Goal: Information Seeking & Learning: Understand process/instructions

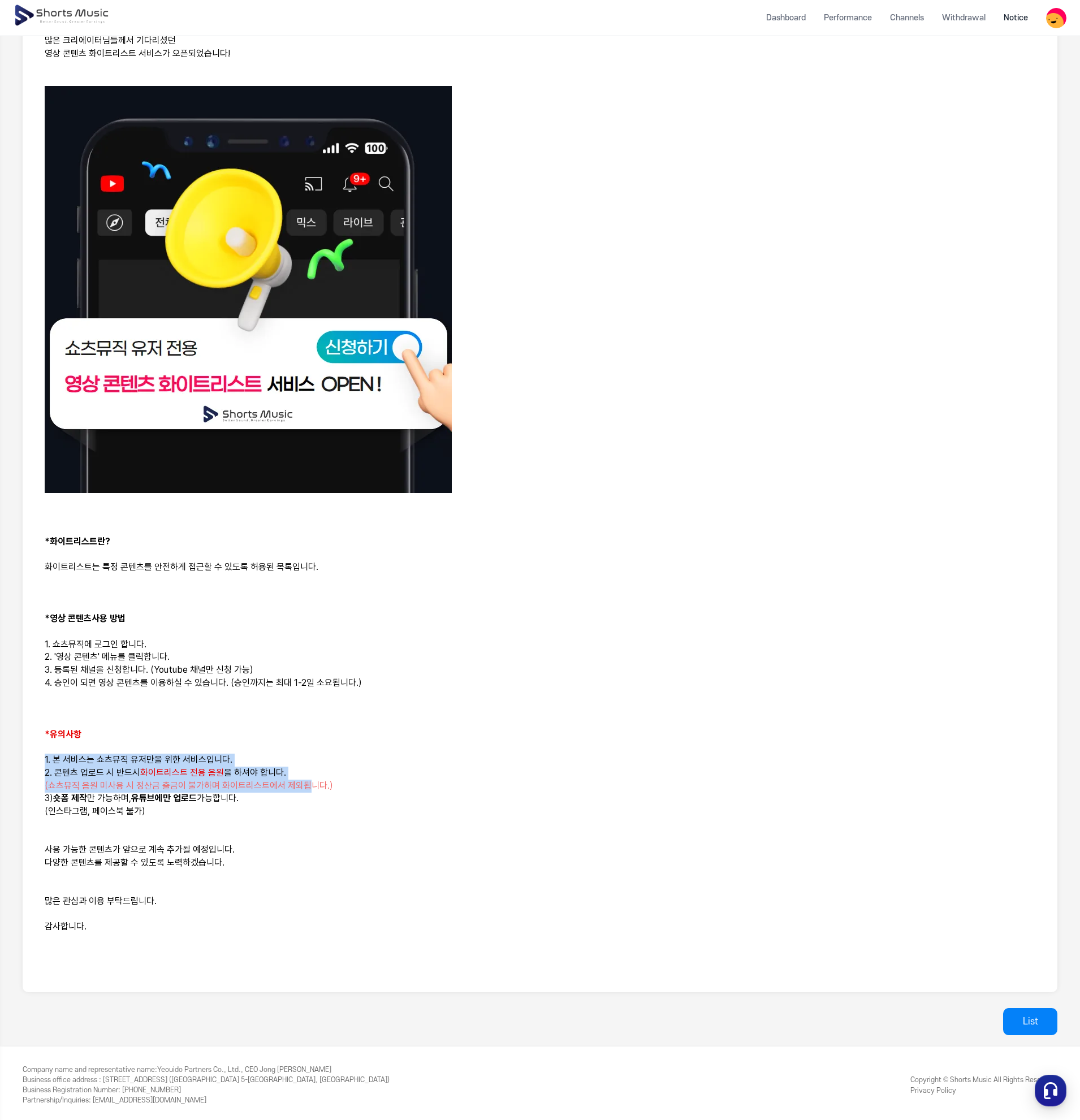
drag, startPoint x: 37, startPoint y: 758, endPoint x: 305, endPoint y: 782, distance: 269.1
click at [305, 782] on div "안녕하세요, 쇼츠뮤직입니다. 많은 크리에이터님들께서 기다리셨던 영상 콘텐츠 화이트리스트 서비스가 오픈되었습니다! *화이트리스트란? 화이트리스트…" at bounding box center [540, 484] width 1008 height 989
click at [305, 782] on span "(쇼츠뮤직 음원 미사용 시 정산금 출금이 불가하며 화이트리스트에서 제외됩니다.)" at bounding box center [189, 785] width 289 height 10
drag, startPoint x: 285, startPoint y: 811, endPoint x: 65, endPoint y: 720, distance: 238.1
click at [65, 720] on div "안녕하세요, 쇼츠뮤직입니다. 많은 크리에이터님들께서 기다리셨던 영상 콘텐츠 화이트리스트 서비스가 오픈되었습니다! *화이트리스트란? 화이트리스트…" at bounding box center [540, 484] width 1008 height 989
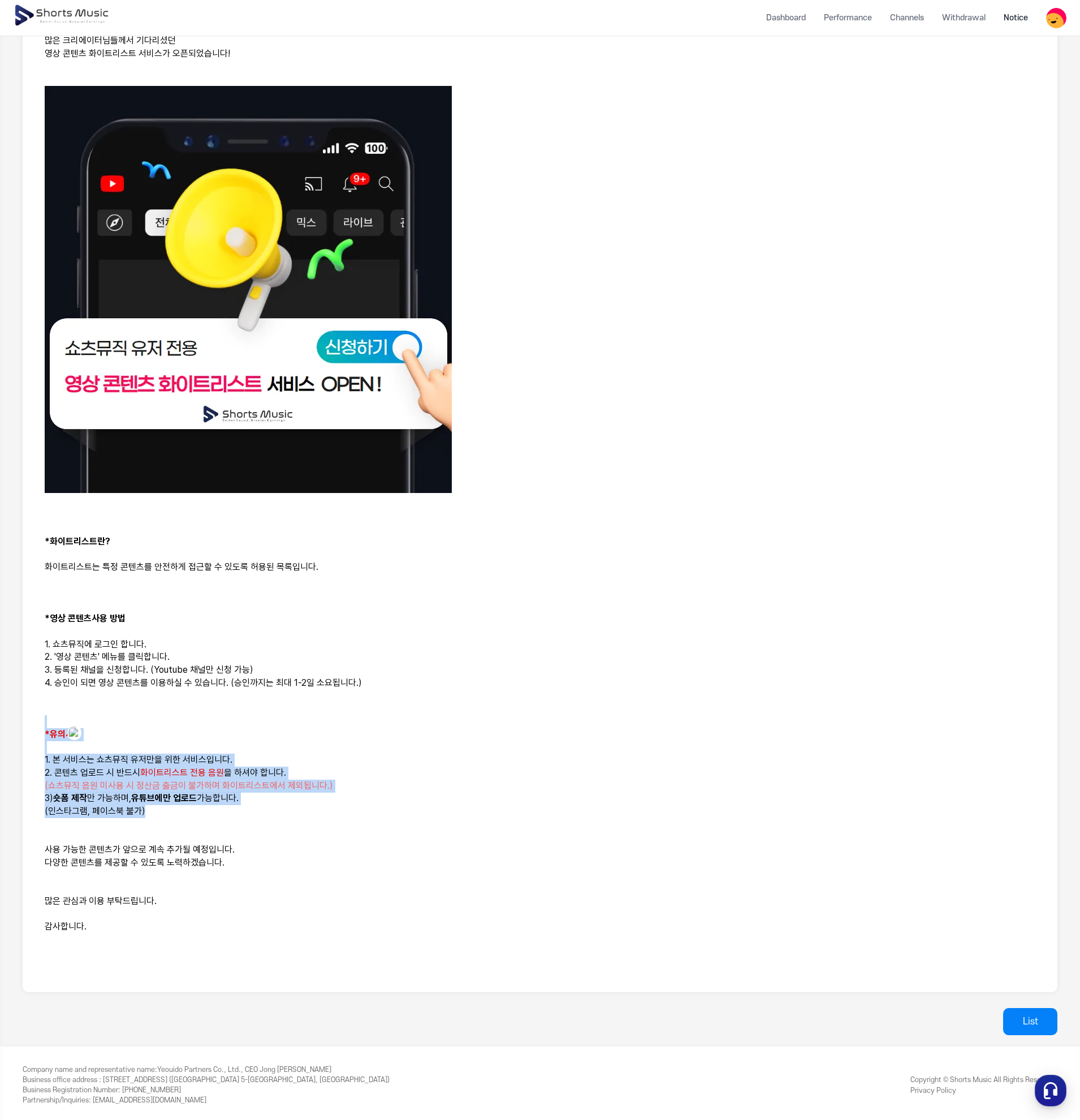
click at [65, 720] on p at bounding box center [540, 721] width 991 height 13
drag, startPoint x: 42, startPoint y: 711, endPoint x: 125, endPoint y: 816, distance: 133.8
click at [125, 816] on div "안녕하세요, 쇼츠뮤직입니다. 많은 크리에이터님들께서 기다리셨던 영상 콘텐츠 화이트리스트 서비스가 오픈되었습니다! *화이트리스트란? 화이트리스트…" at bounding box center [540, 484] width 1008 height 989
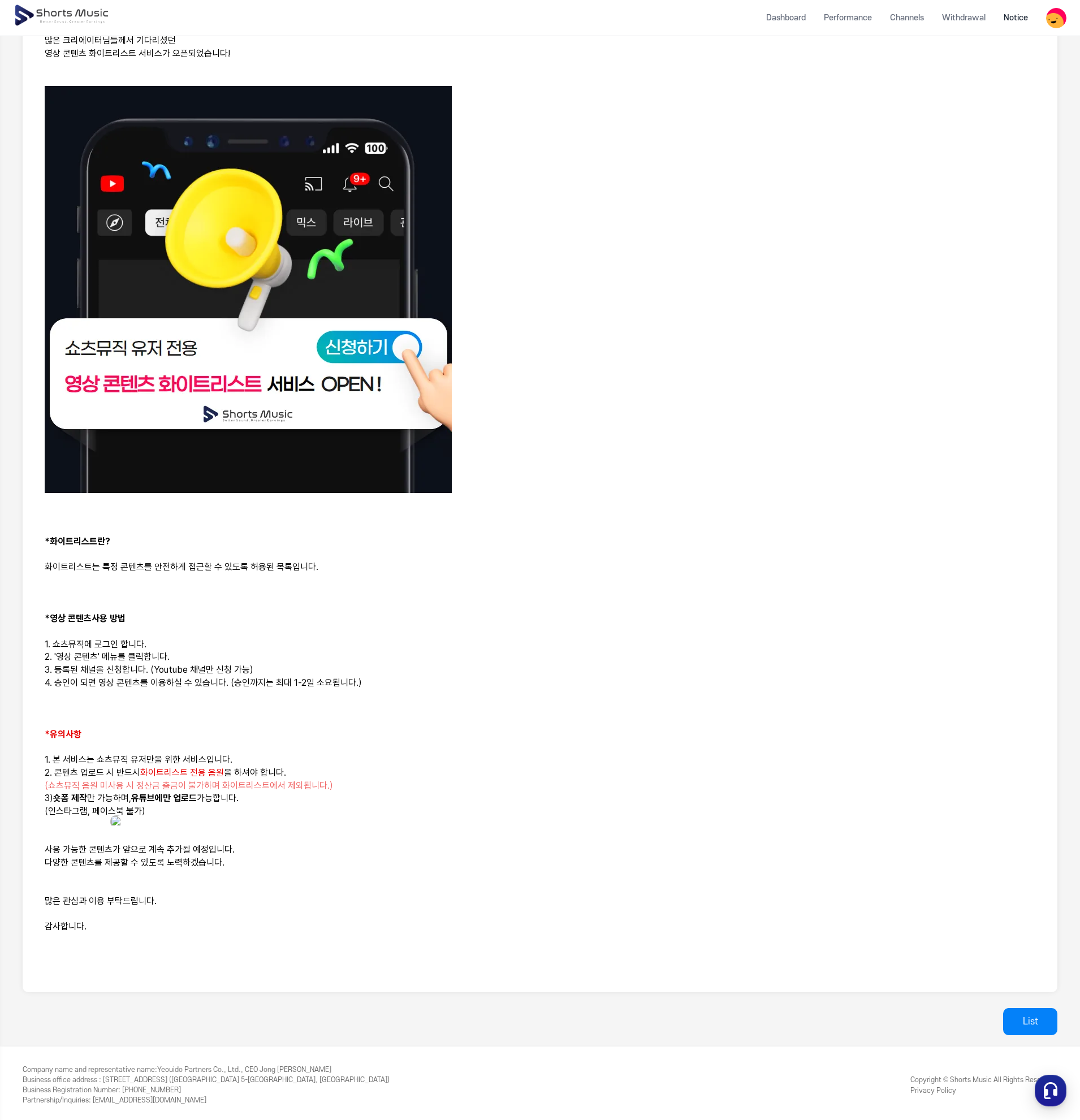
click at [156, 823] on p at bounding box center [540, 824] width 991 height 13
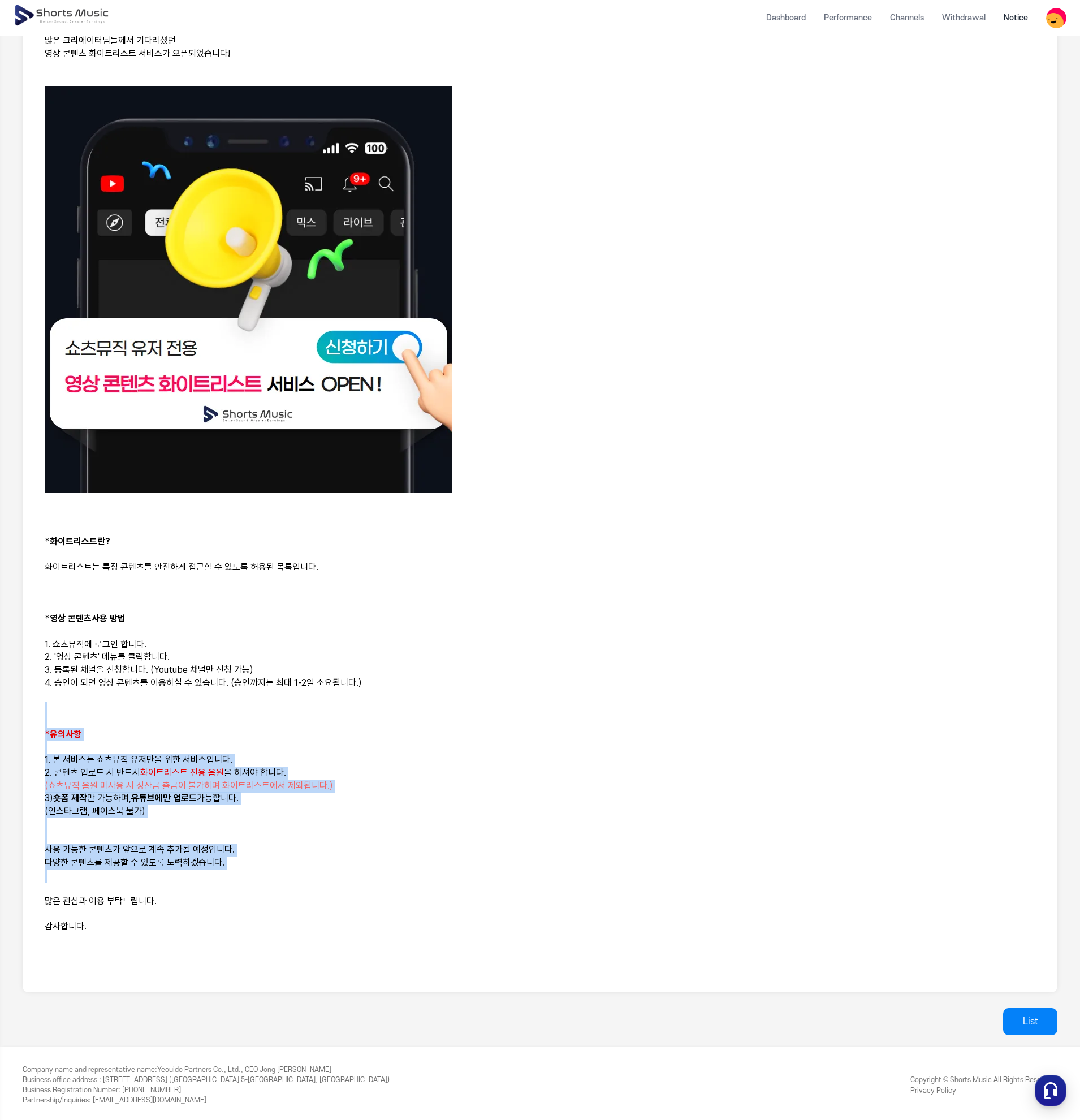
drag, startPoint x: 221, startPoint y: 872, endPoint x: 49, endPoint y: 705, distance: 239.7
click at [49, 705] on div "안녕하세요, 쇼츠뮤직입니다. 많은 크리에이터님들께서 기다리셨던 영상 콘텐츠 화이트리스트 서비스가 오픈되었습니다! *화이트리스트란? 화이트리스트…" at bounding box center [540, 484] width 1008 height 989
click at [49, 705] on p at bounding box center [540, 708] width 991 height 13
drag, startPoint x: 65, startPoint y: 737, endPoint x: 159, endPoint y: 820, distance: 125.4
click at [159, 820] on div "안녕하세요, 쇼츠뮤직입니다. 많은 크리에이터님들께서 기다리셨던 영상 콘텐츠 화이트리스트 서비스가 오픈되었습니다! *화이트리스트란? 화이트리스트…" at bounding box center [540, 484] width 1008 height 989
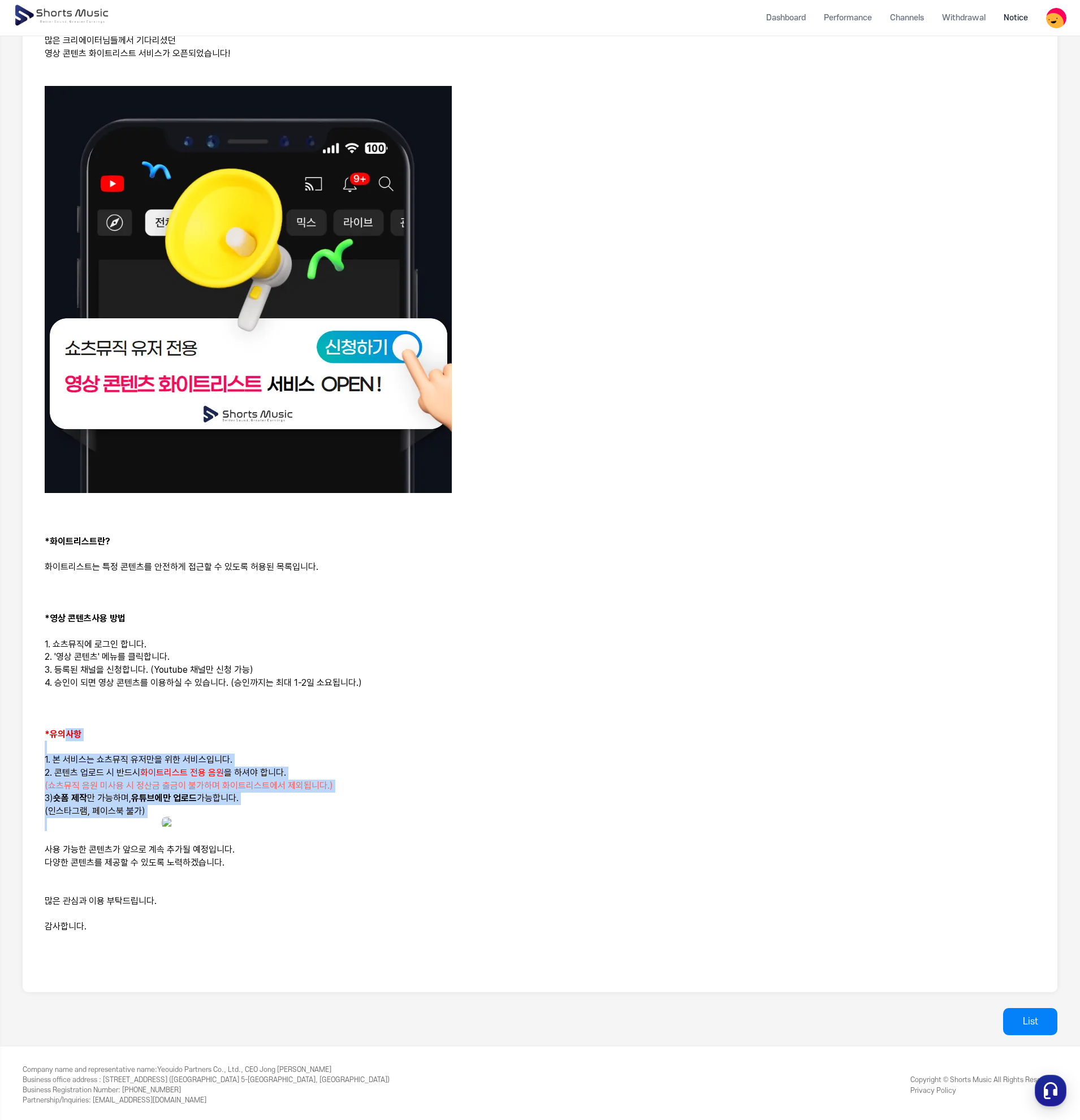
click at [167, 824] on img at bounding box center [168, 823] width 14 height 14
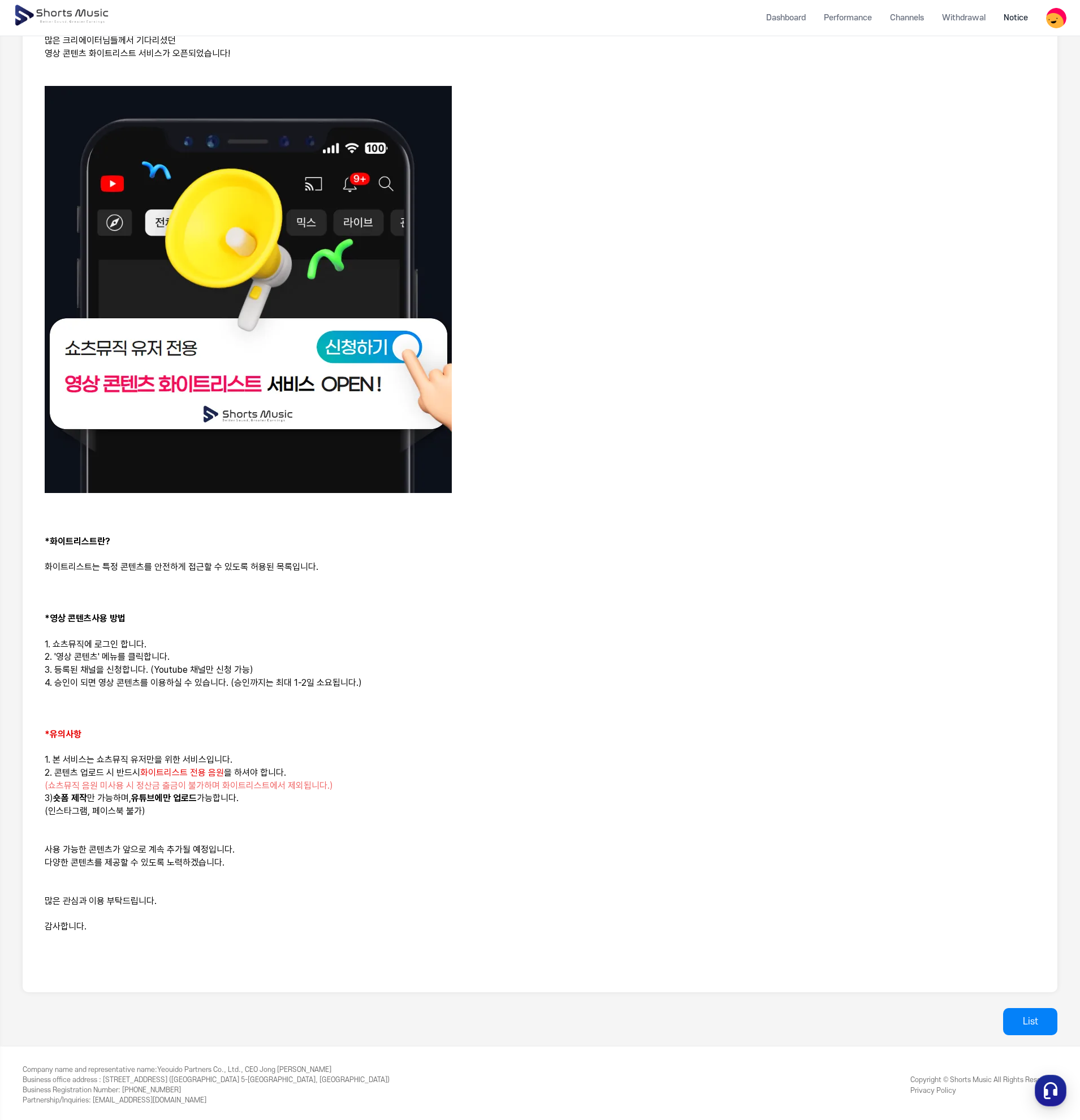
click at [154, 856] on p "다양한 콘텐츠를 제공할 수 있도록 노력하겠습니다." at bounding box center [540, 863] width 991 height 13
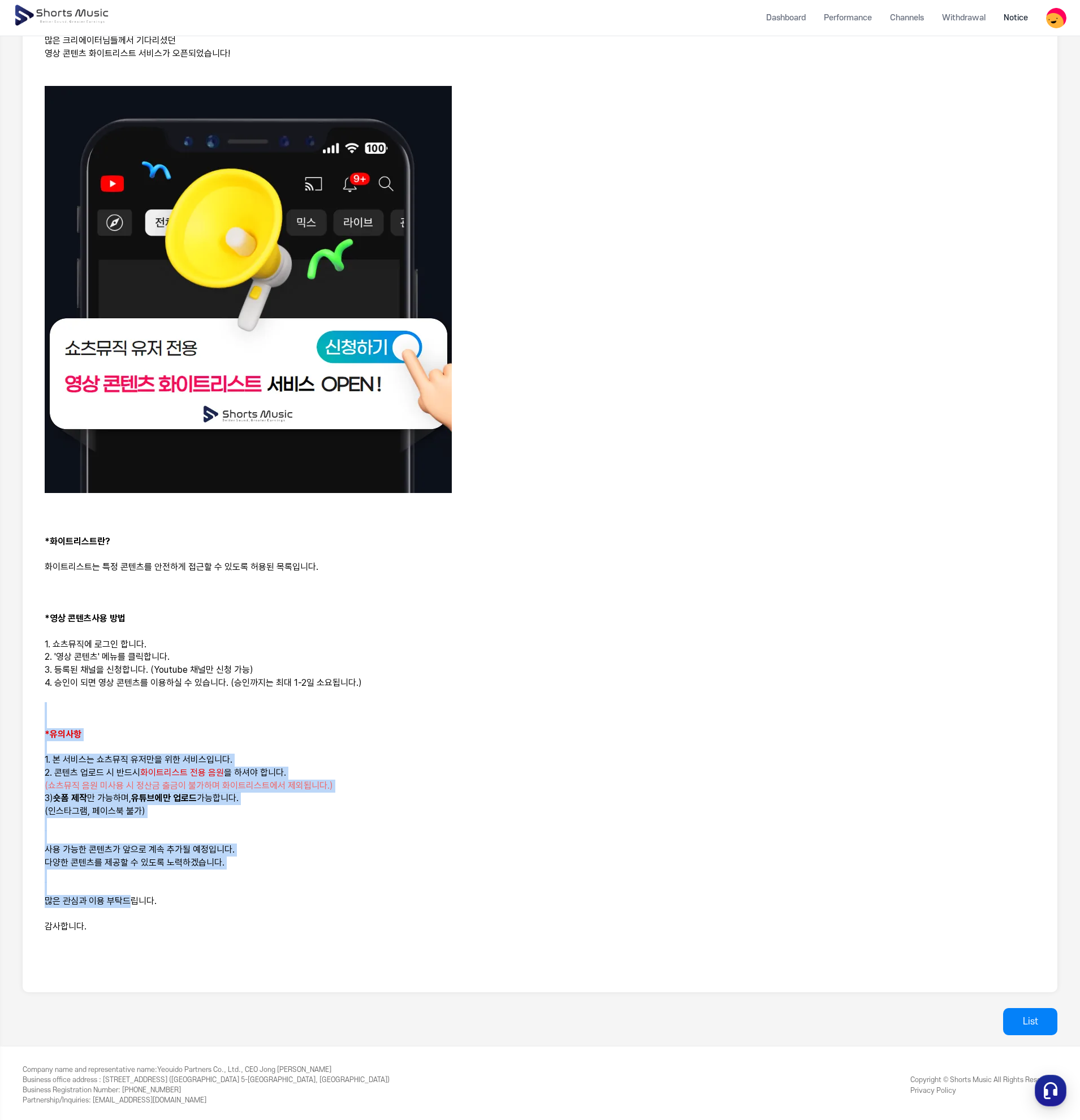
drag, startPoint x: 129, startPoint y: 902, endPoint x: 86, endPoint y: 714, distance: 192.9
click at [86, 714] on div "안녕하세요, 쇼츠뮤직입니다. 많은 크리에이터님들께서 기다리셨던 영상 콘텐츠 화이트리스트 서비스가 오픈되었습니다! *화이트리스트란? 화이트리스트…" at bounding box center [540, 484] width 1008 height 989
click at [86, 714] on p at bounding box center [540, 708] width 991 height 13
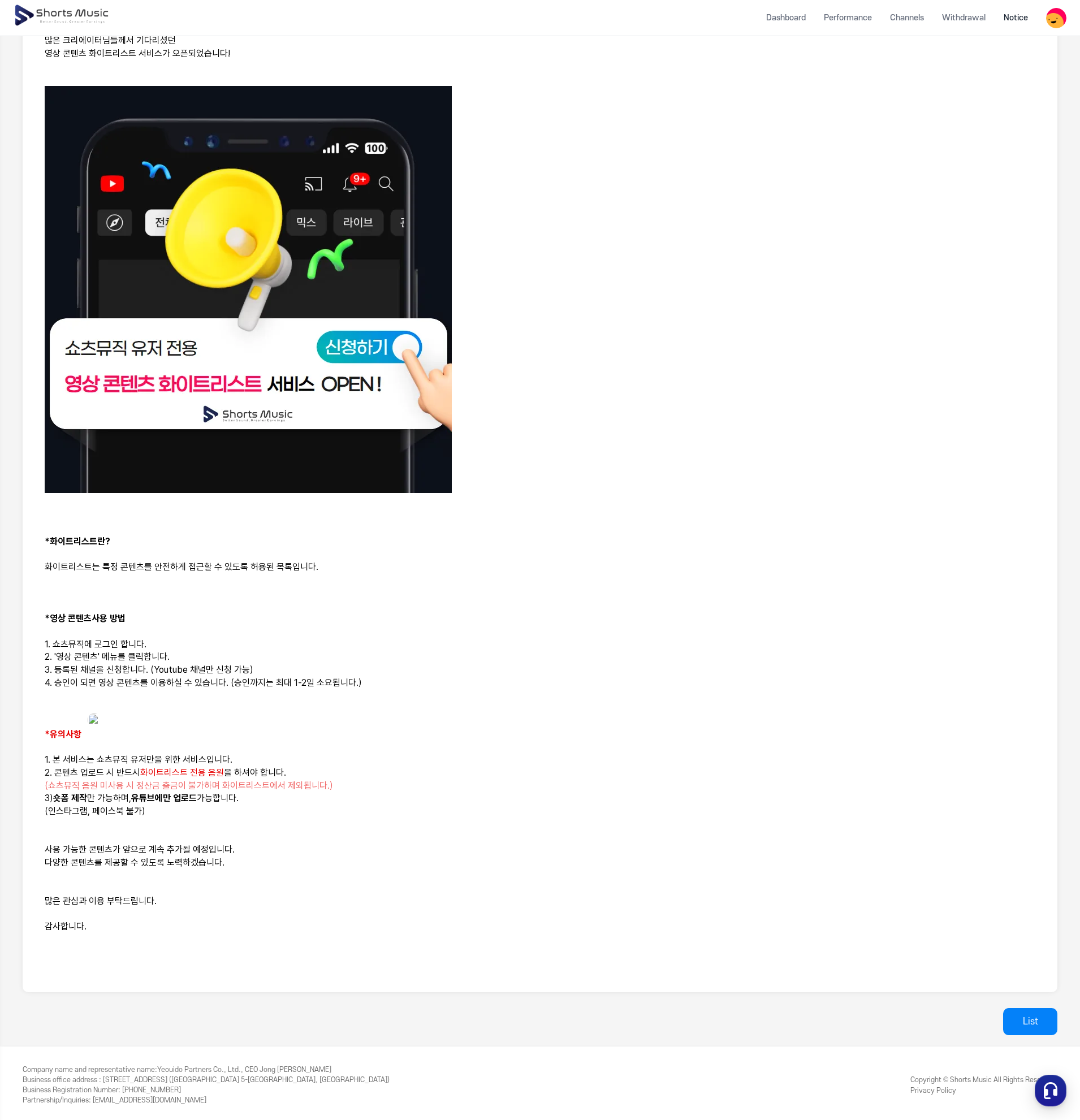
scroll to position [8, 0]
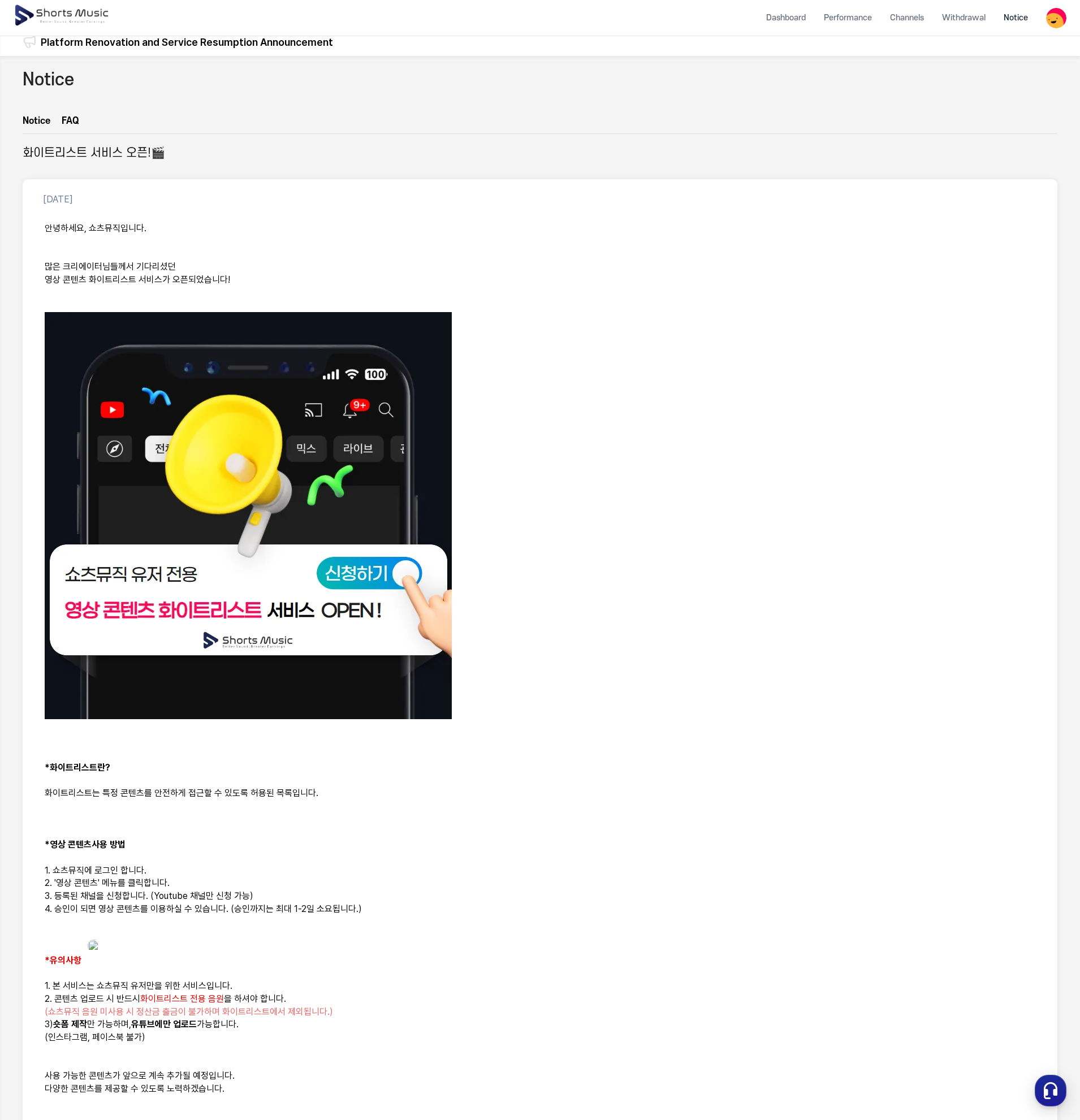
click at [215, 423] on img at bounding box center [248, 515] width 407 height 407
click at [93, 154] on h2 "화이트리스트 서비스 오픈!🎬" at bounding box center [94, 153] width 143 height 16
click at [125, 373] on img at bounding box center [248, 515] width 407 height 407
drag, startPoint x: 55, startPoint y: 762, endPoint x: 273, endPoint y: 892, distance: 253.8
click at [269, 890] on div "안녕하세요, 쇼츠뮤직입니다. 많은 크리에이터님들께서 기다리셨던 영상 콘텐츠 화이트리스트 서비스가 오픈되었습니다! *화이트리스트란? 화이트리스트…" at bounding box center [540, 710] width 1008 height 989
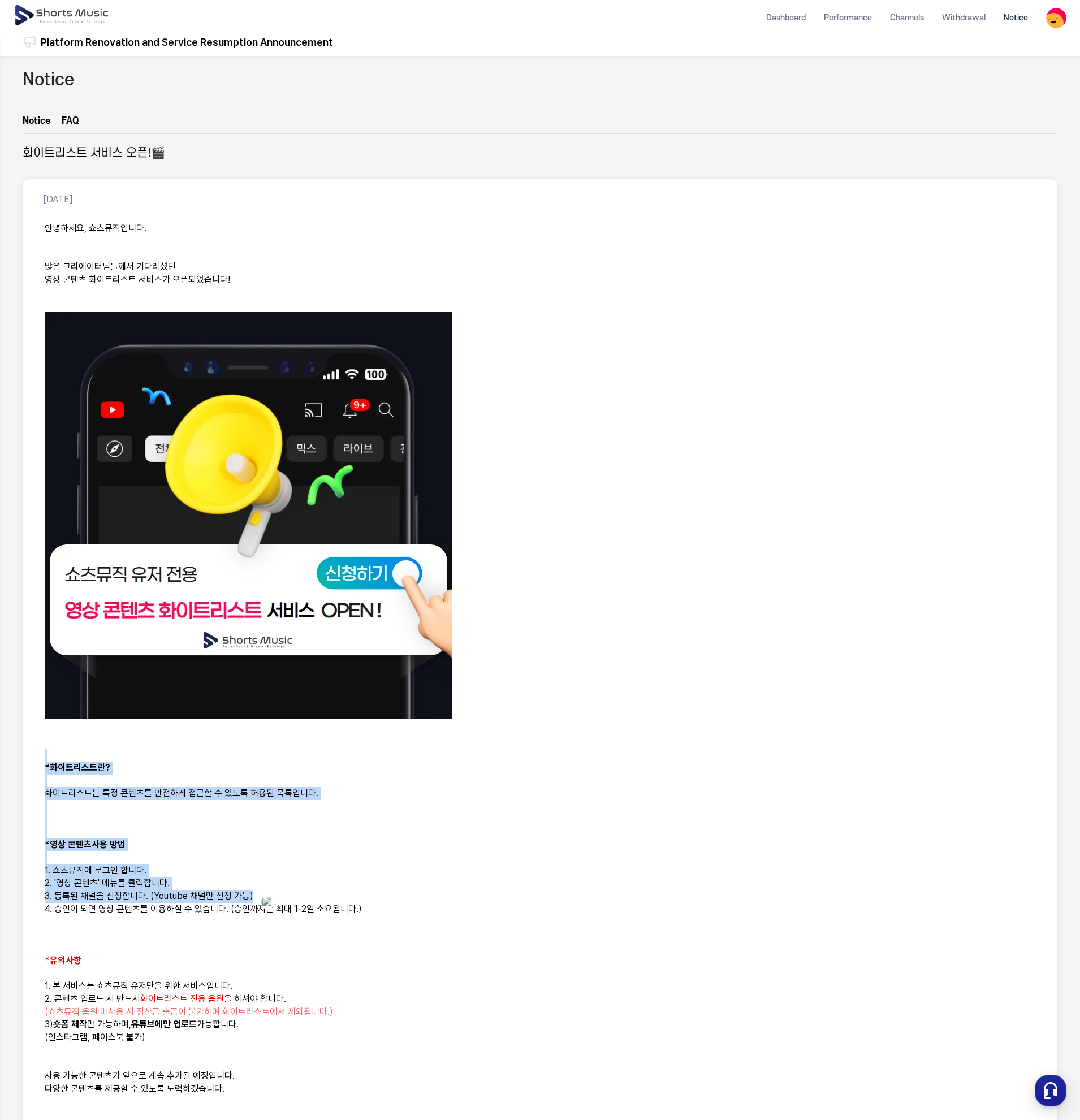
click at [321, 875] on p "1. 쇼츠뮤직에 로그인 합니다." at bounding box center [540, 871] width 991 height 13
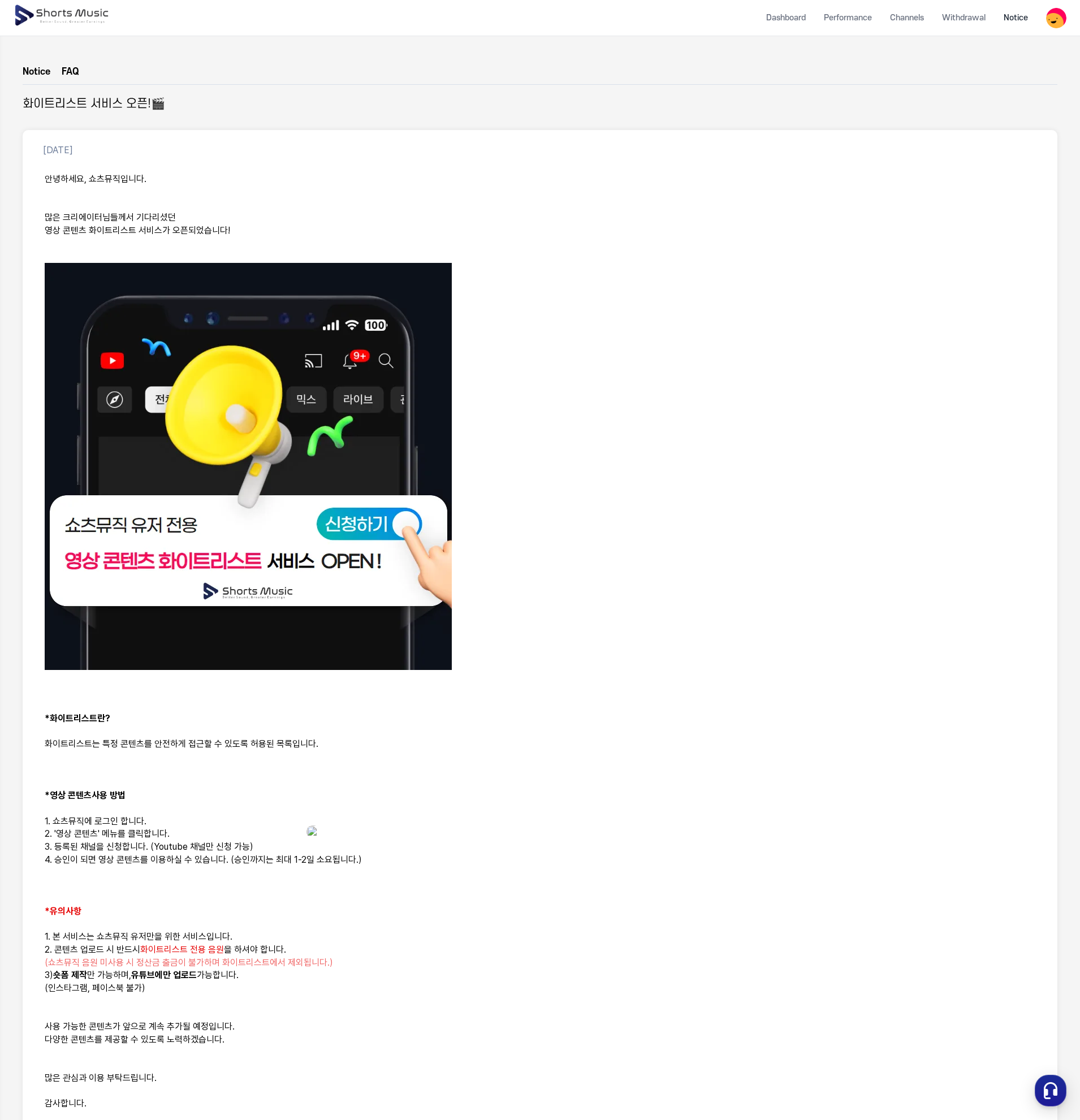
scroll to position [122, 0]
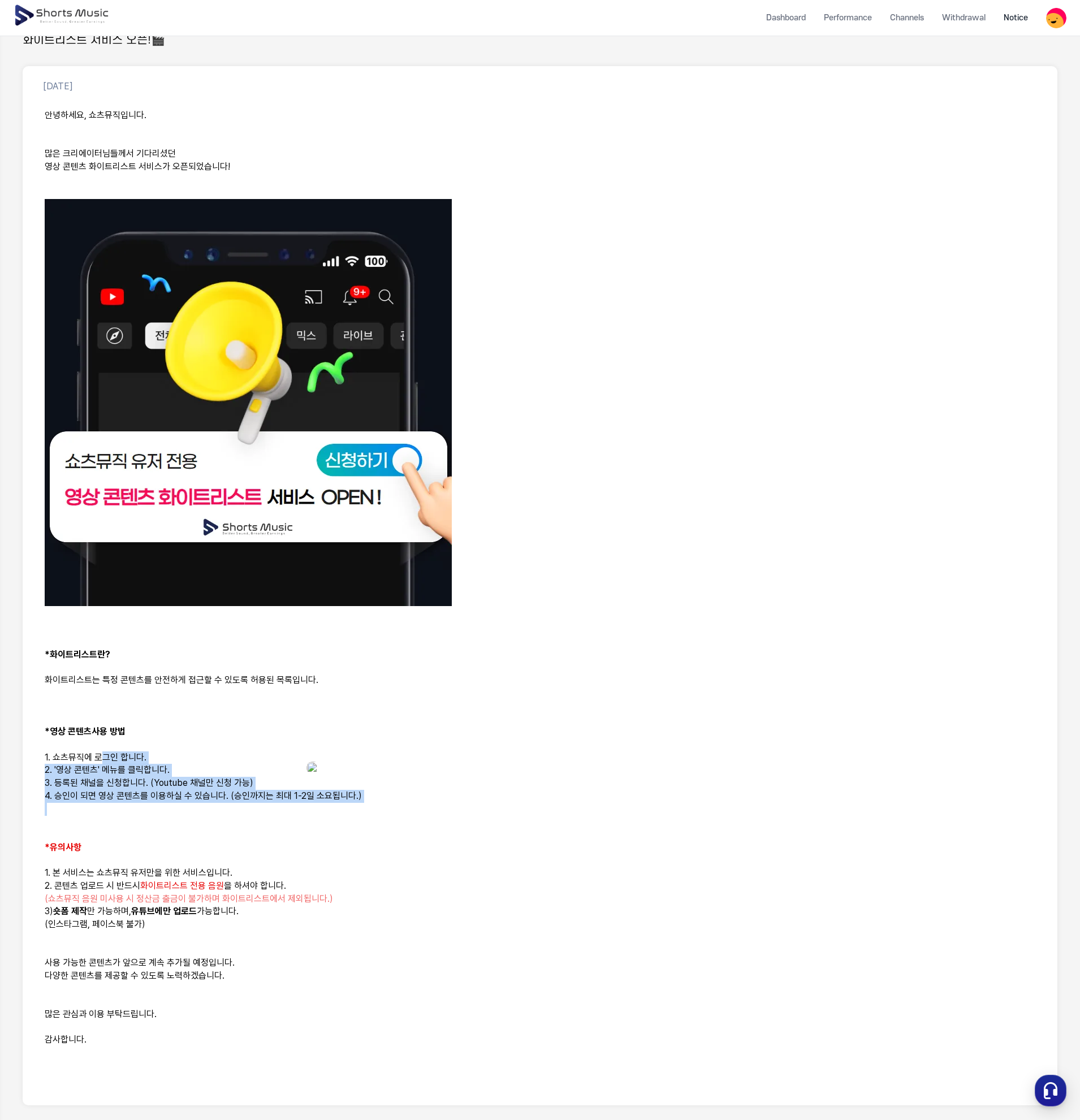
drag, startPoint x: 157, startPoint y: 806, endPoint x: 100, endPoint y: 752, distance: 78.5
click at [100, 752] on div "안녕하세요, 쇼츠뮤직입니다. 많은 크리에이터님들께서 기다리셨던 영상 콘텐츠 화이트리스트 서비스가 오픈되었습니다! *화이트리스트란? 화이트리스트…" at bounding box center [540, 597] width 1008 height 989
click at [100, 752] on span "1. 쇼츠뮤직에 로그인 합니다." at bounding box center [95, 757] width 102 height 10
drag, startPoint x: 68, startPoint y: 716, endPoint x: 383, endPoint y: 808, distance: 328.2
click at [383, 808] on div "안녕하세요, 쇼츠뮤직입니다. 많은 크리에이터님들께서 기다리셨던 영상 콘텐츠 화이트리스트 서비스가 오픈되었습니다! *화이트리스트란? 화이트리스트…" at bounding box center [540, 597] width 1008 height 989
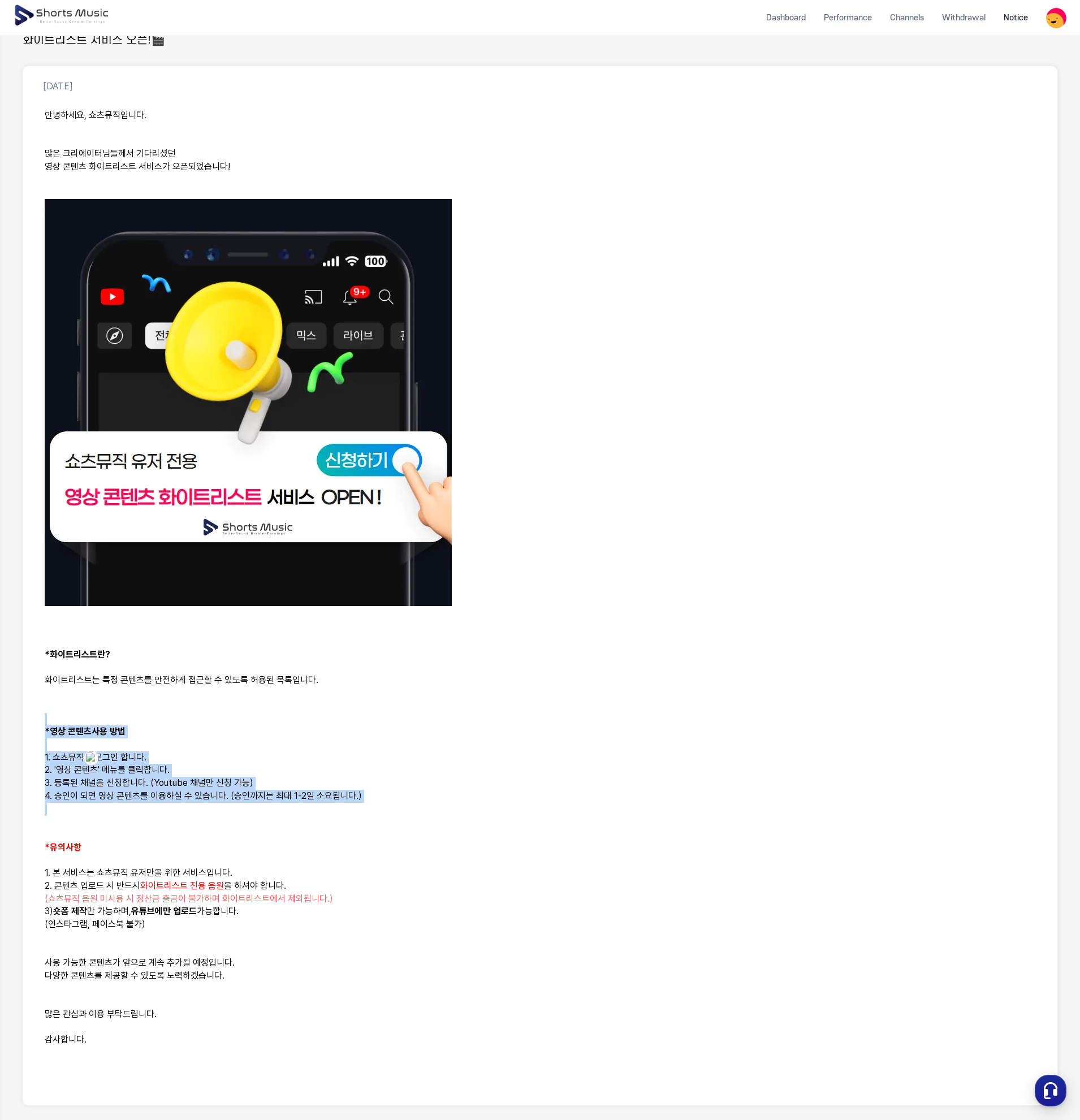
click at [383, 808] on p at bounding box center [540, 809] width 991 height 13
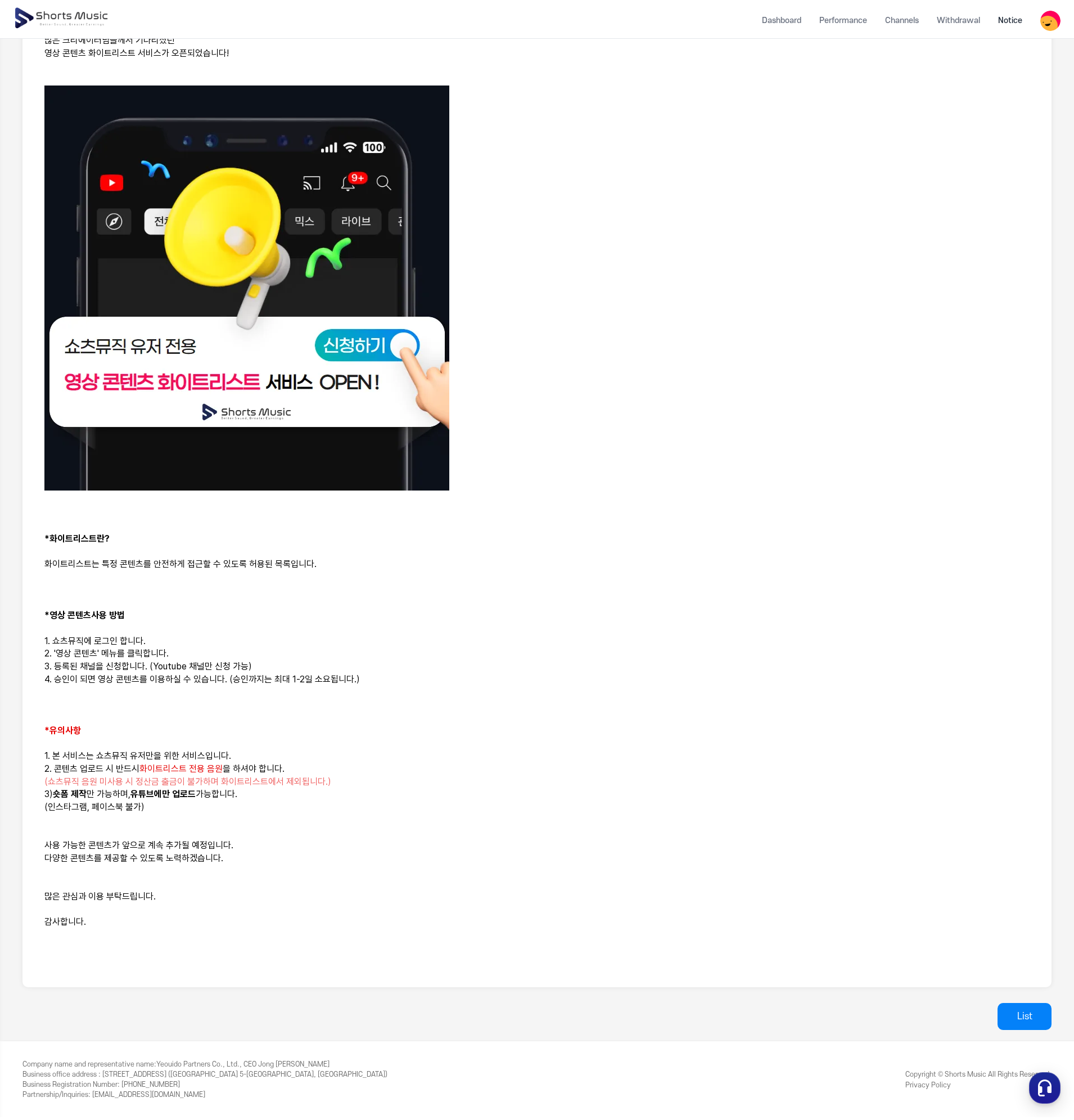
scroll to position [0, 0]
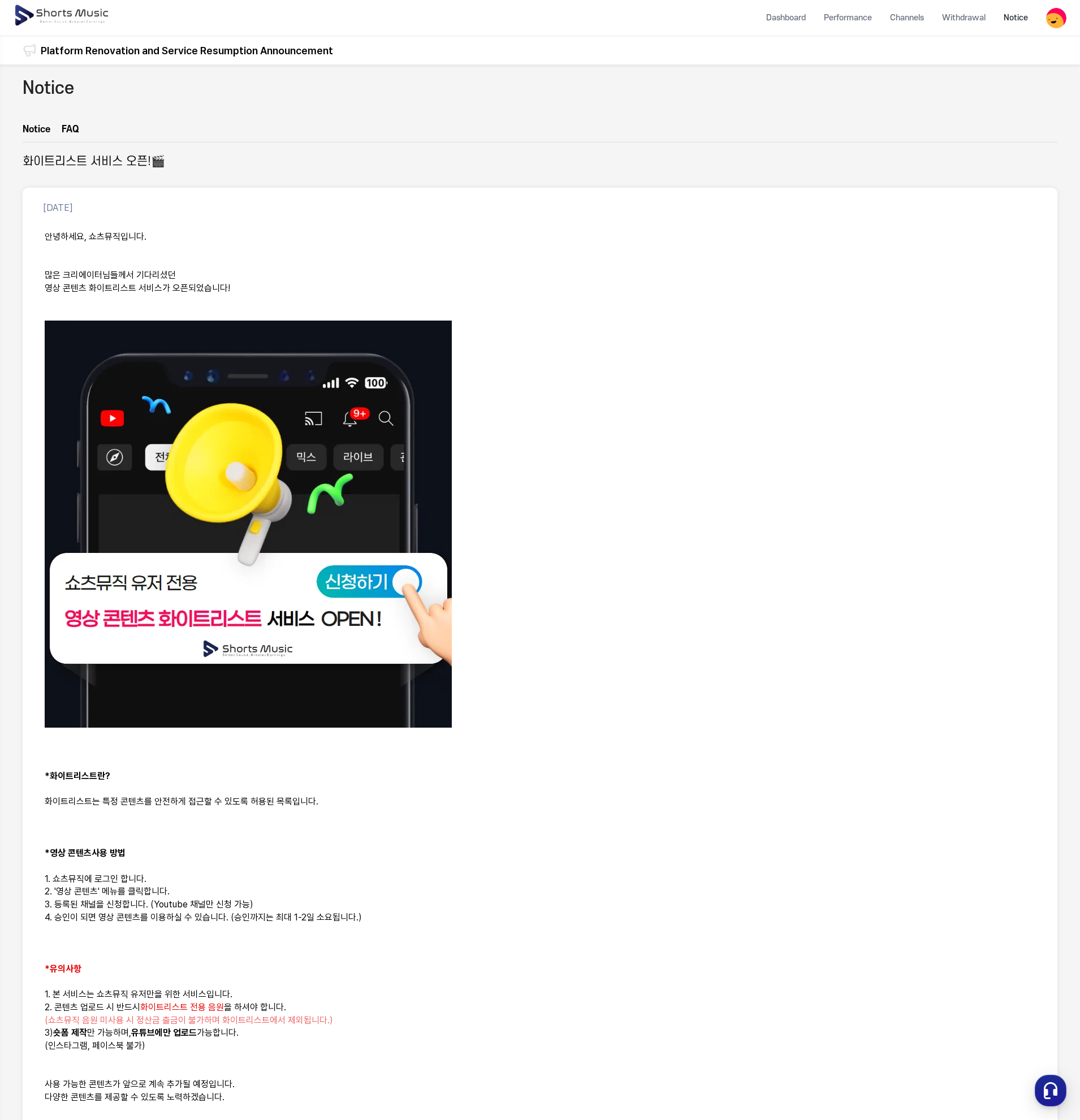
click at [71, 7] on img at bounding box center [63, 16] width 98 height 32
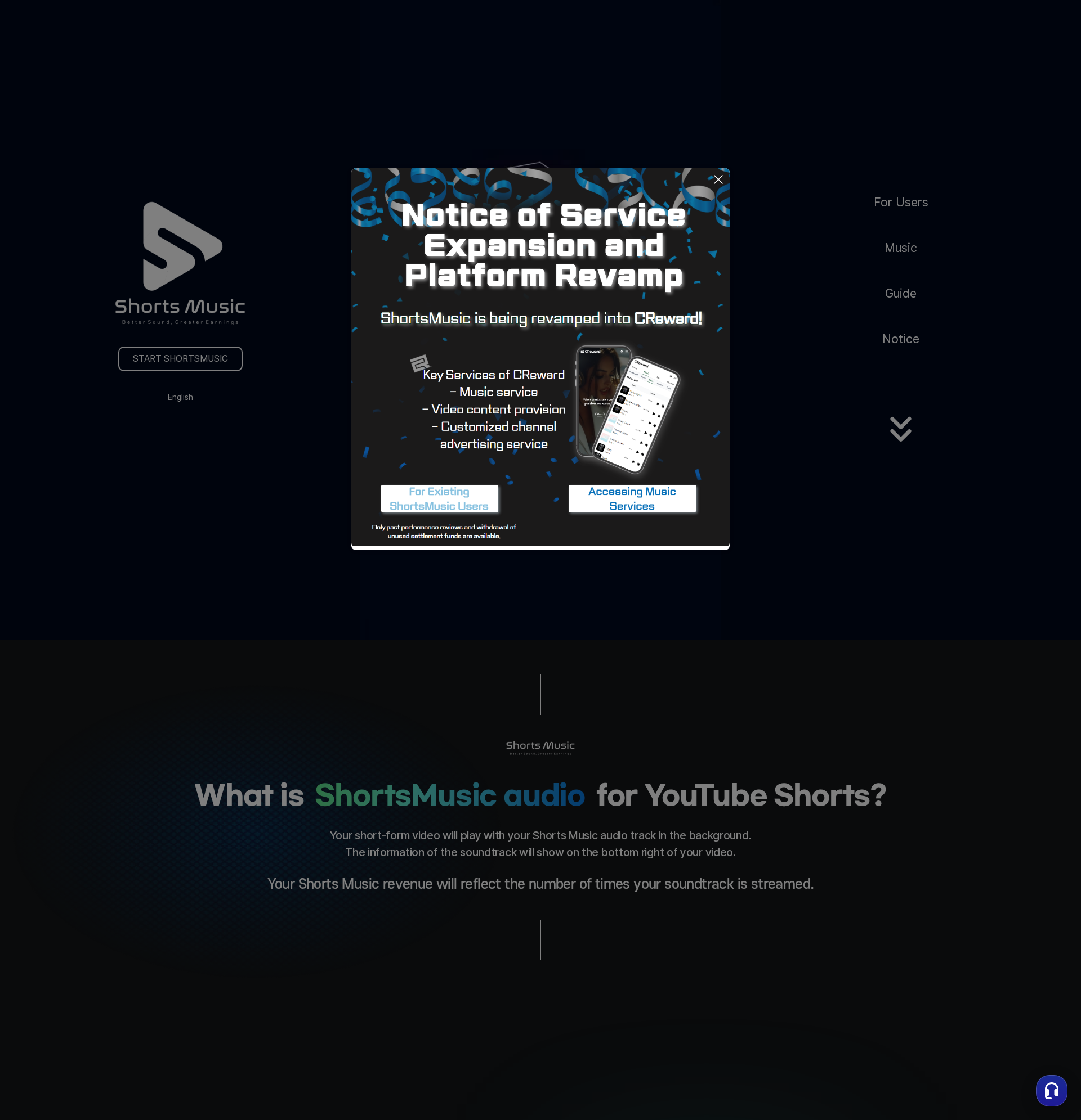
click at [636, 549] on div at bounding box center [540, 359] width 378 height 382
click at [332, 559] on button at bounding box center [540, 560] width 1081 height 1120
